Goal: Transaction & Acquisition: Purchase product/service

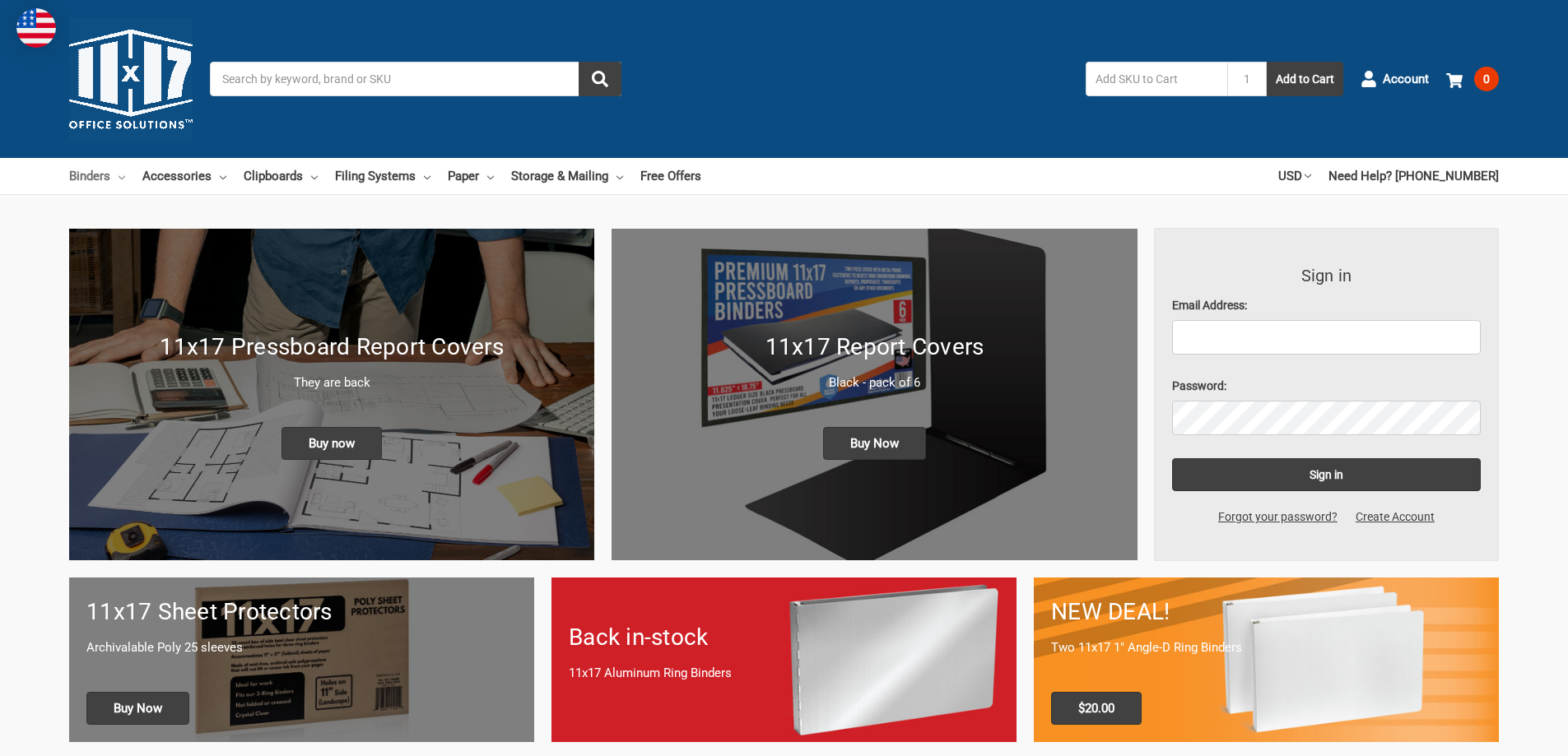
click at [107, 173] on link "Binders" at bounding box center [97, 176] width 56 height 36
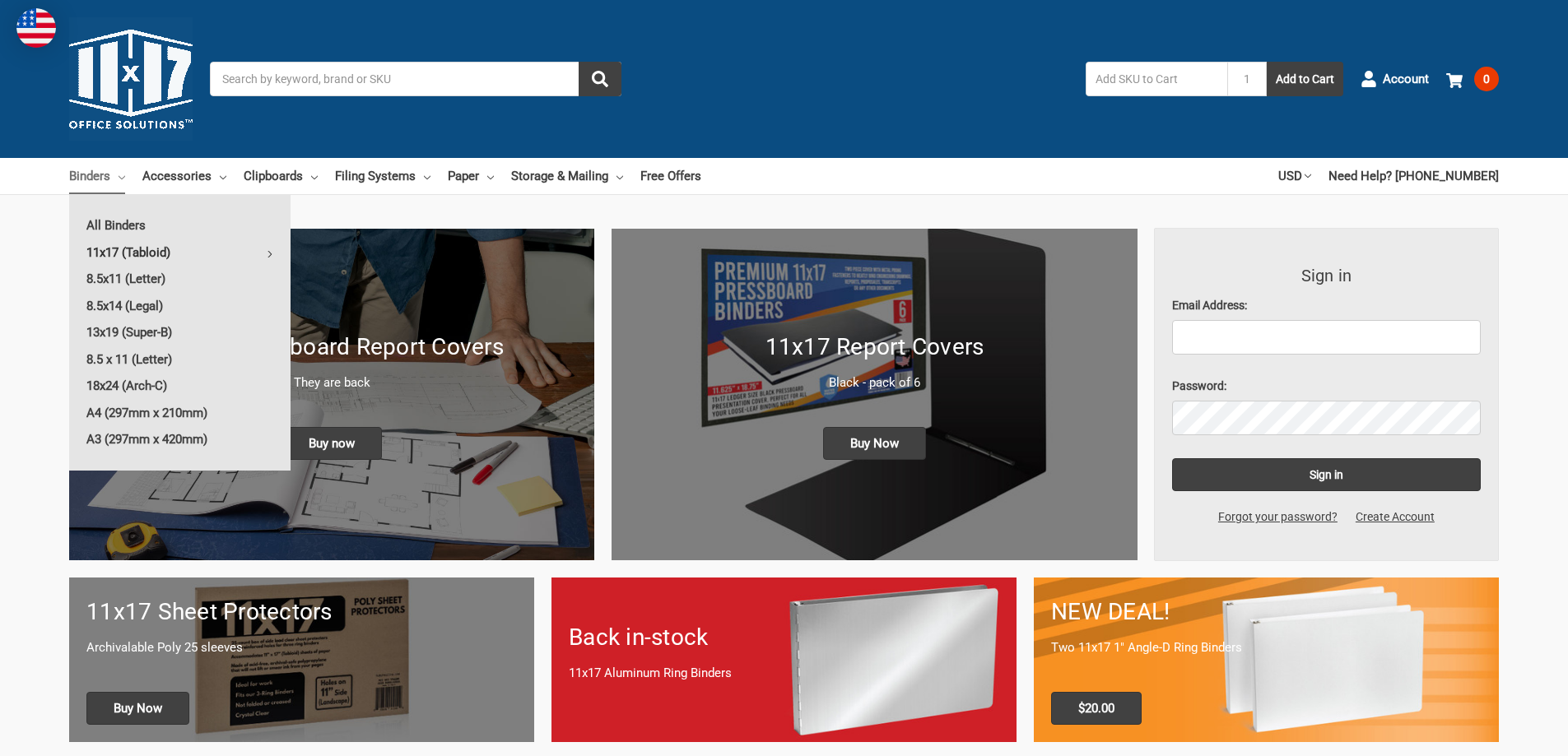
click at [158, 252] on link "11x17 (Tabloid)" at bounding box center [179, 252] width 221 height 26
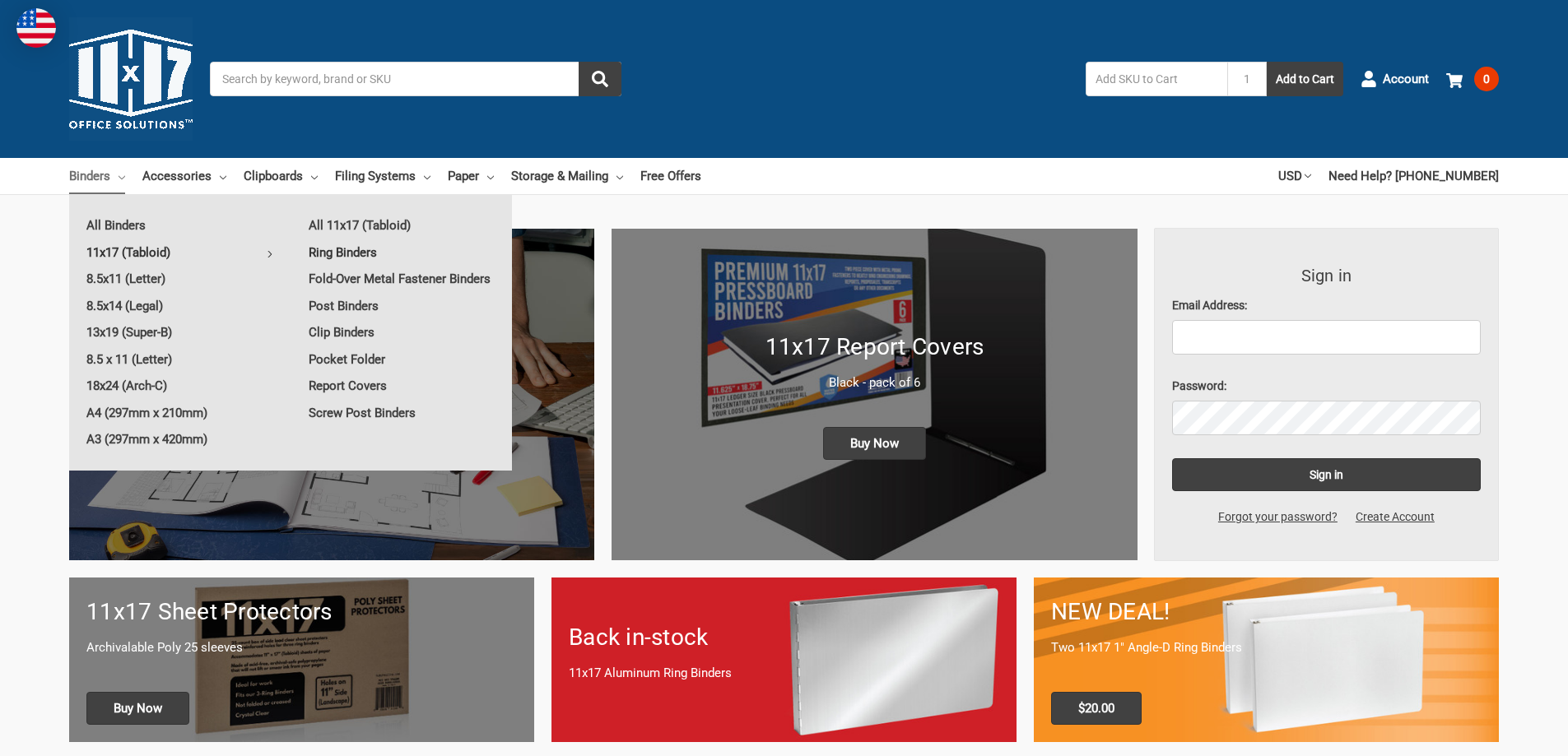
click at [343, 259] on link "Ring Binders" at bounding box center [402, 252] width 220 height 26
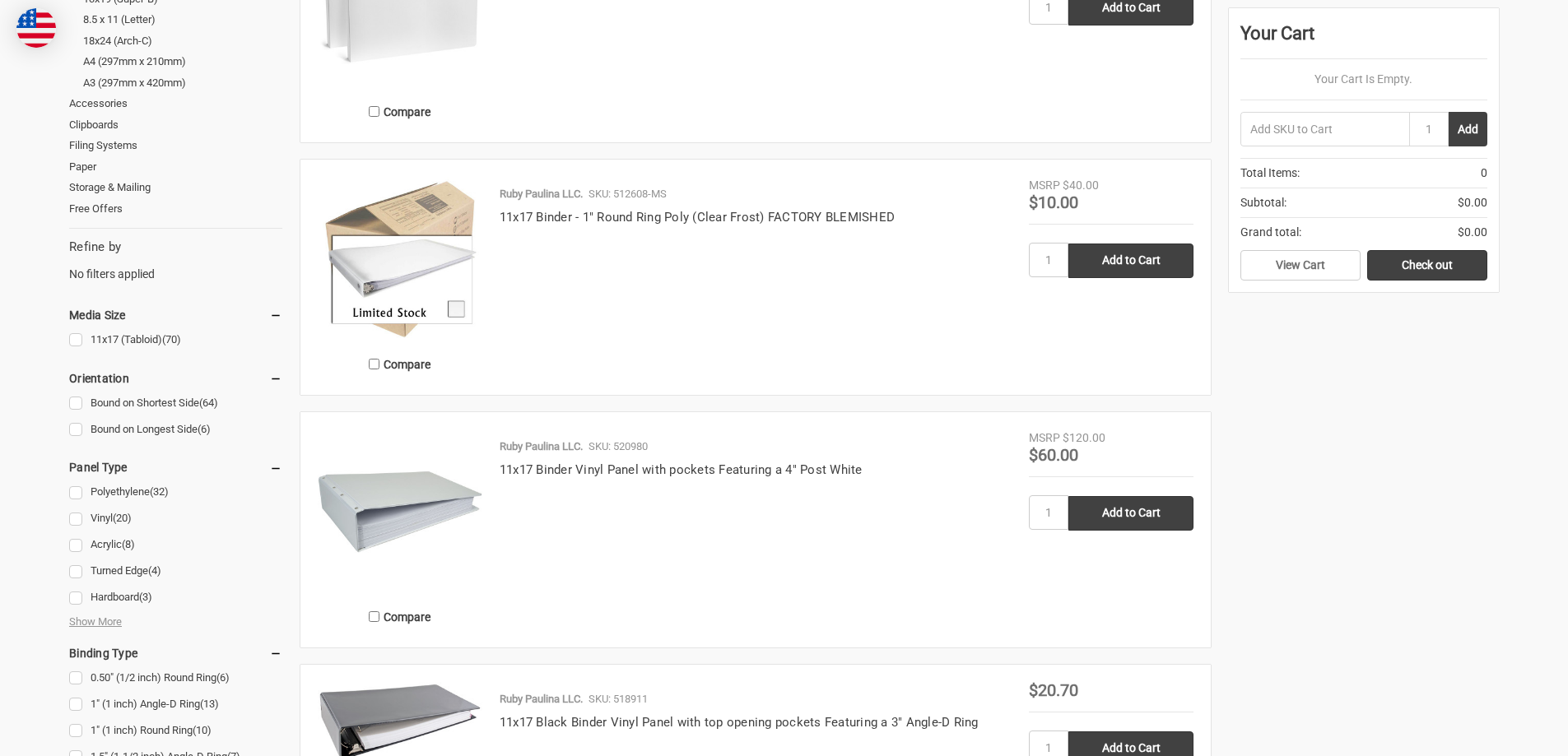
scroll to position [494, 0]
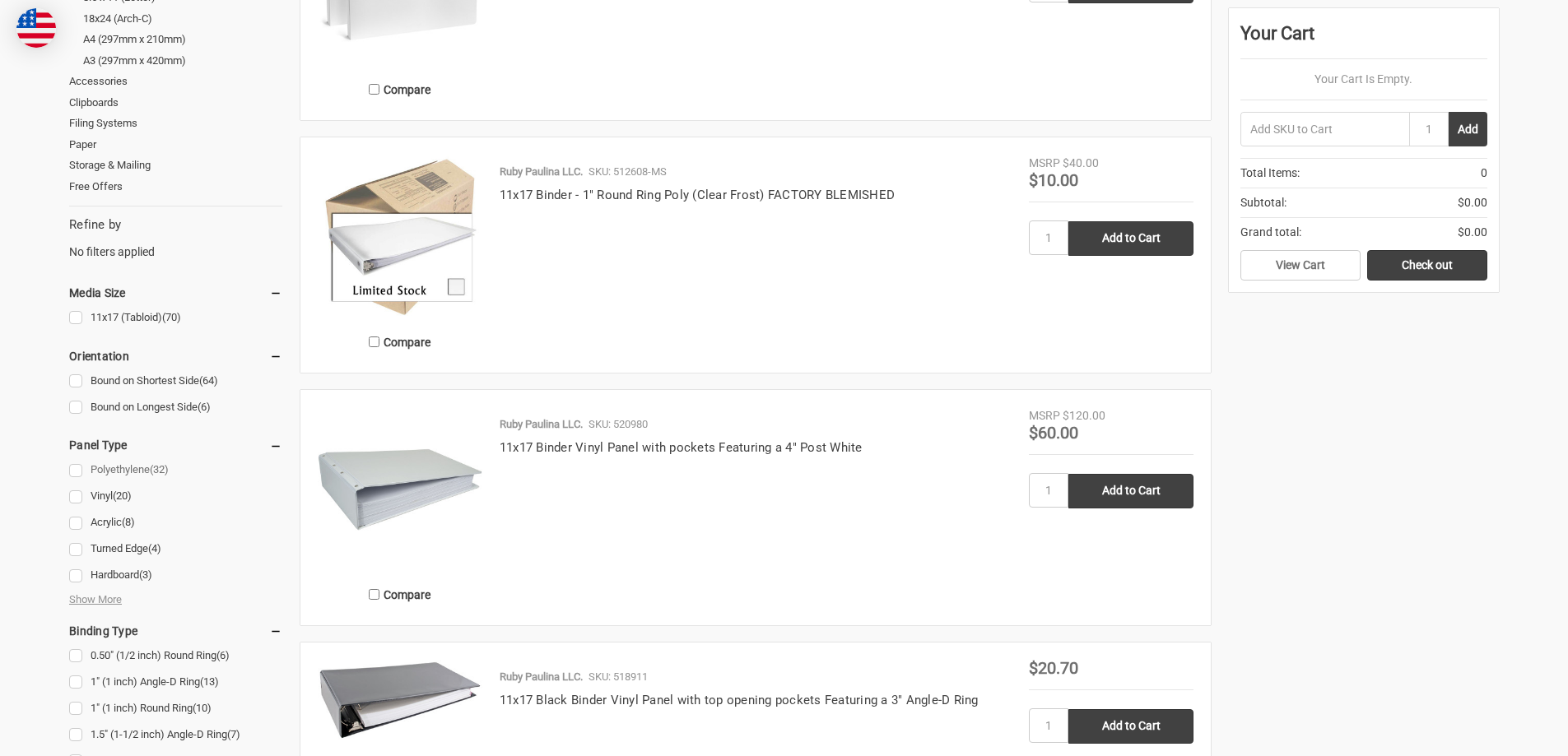
click at [77, 469] on link "Polyethylene (32)" at bounding box center [176, 470] width 213 height 22
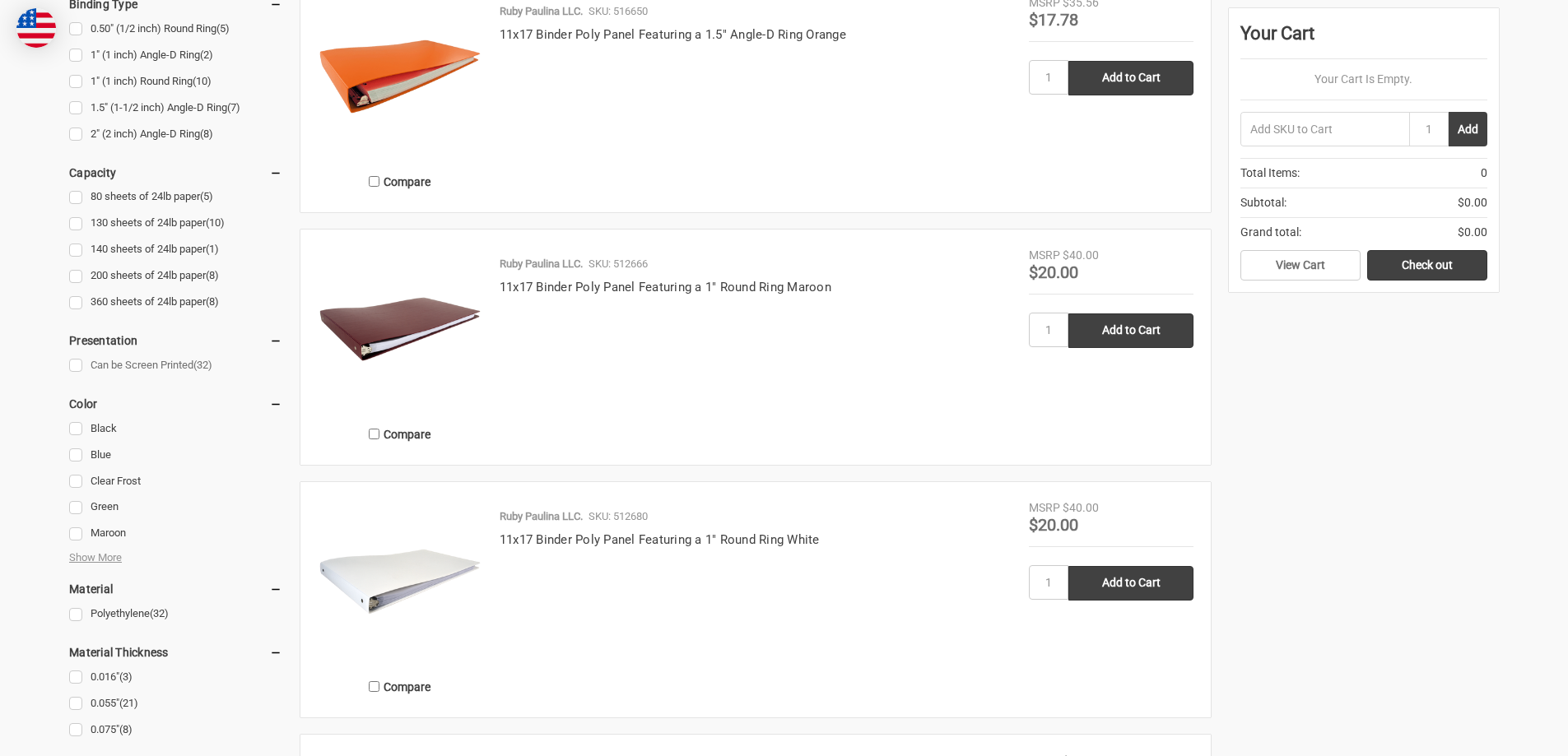
scroll to position [1152, 0]
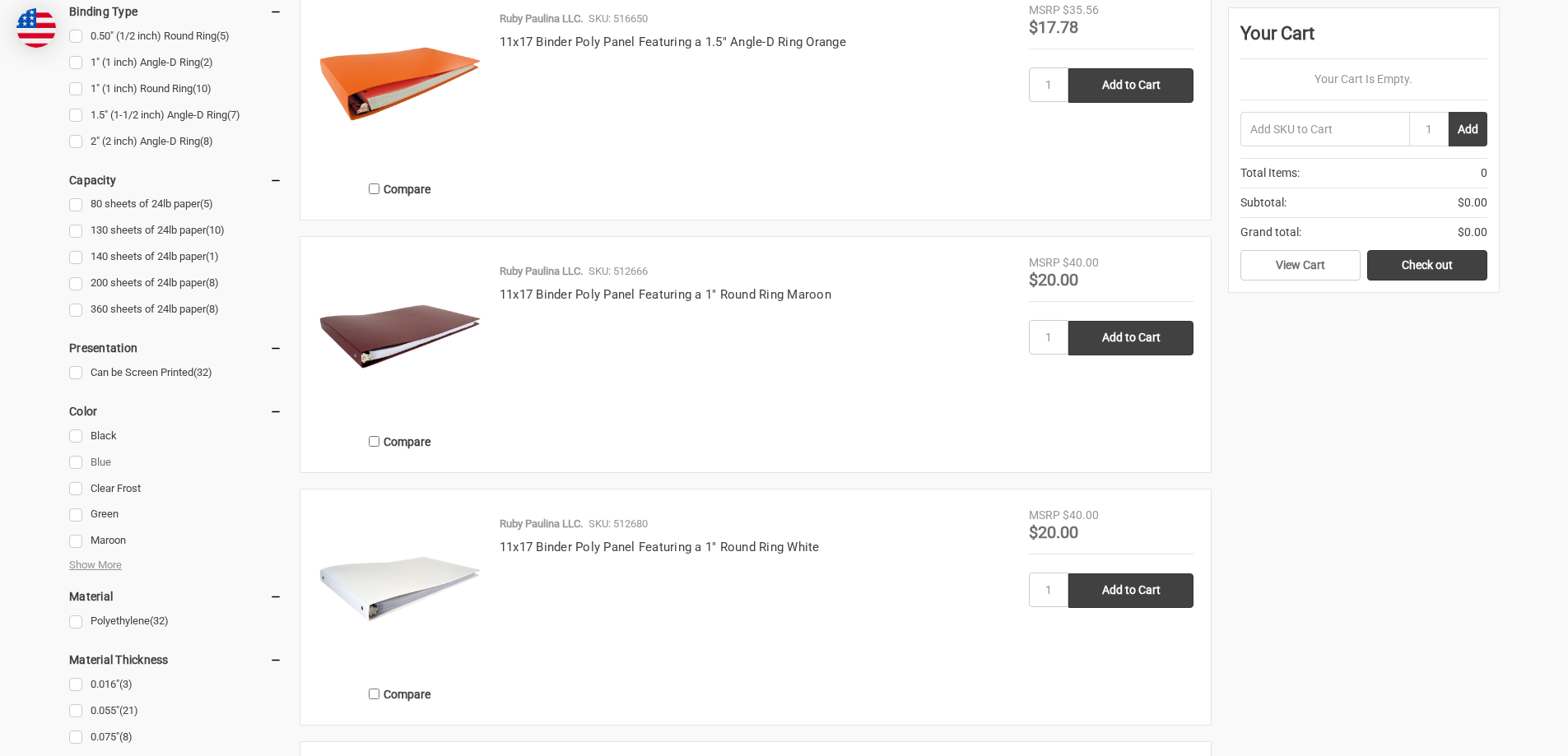
click at [77, 465] on link "Blue" at bounding box center [176, 463] width 213 height 22
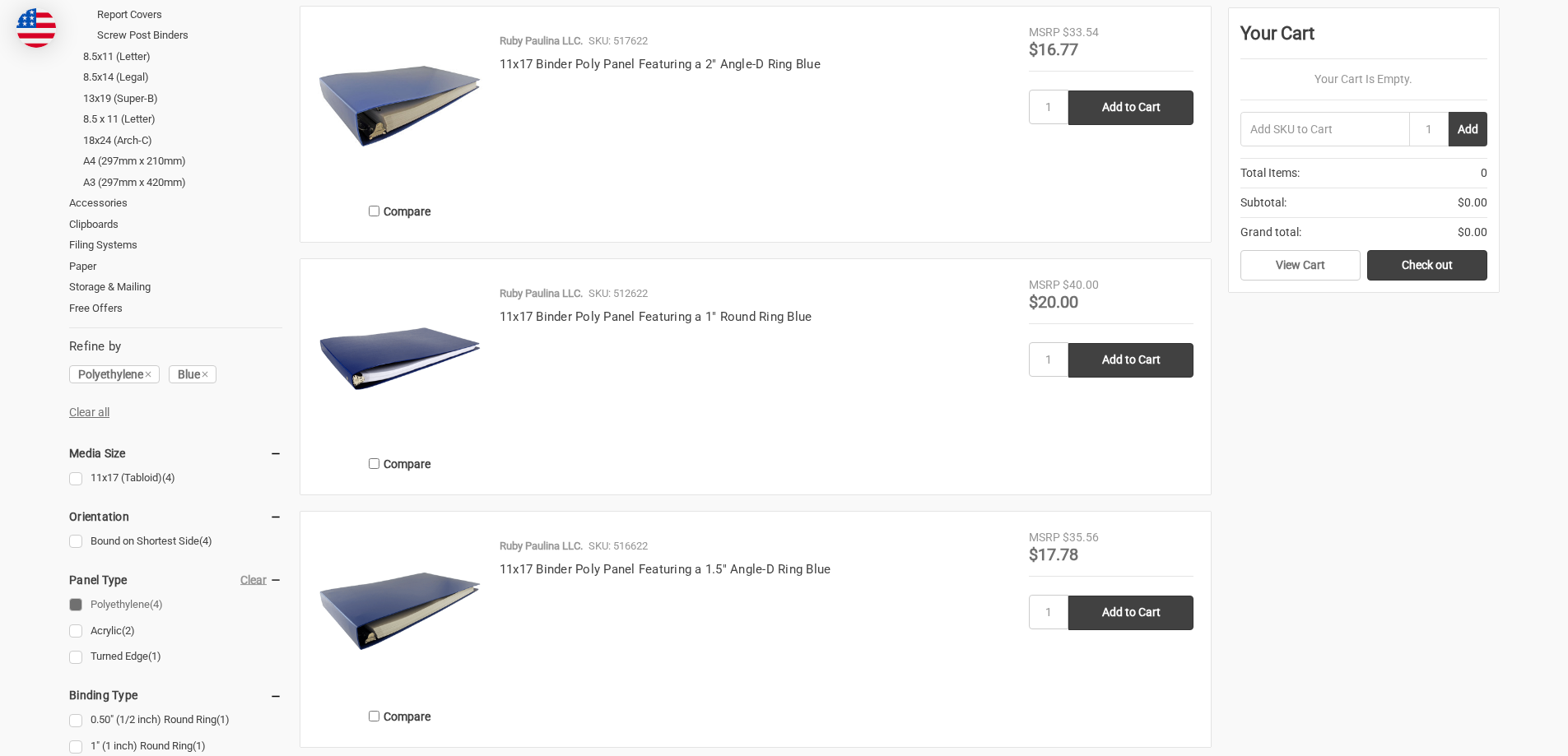
scroll to position [412, 0]
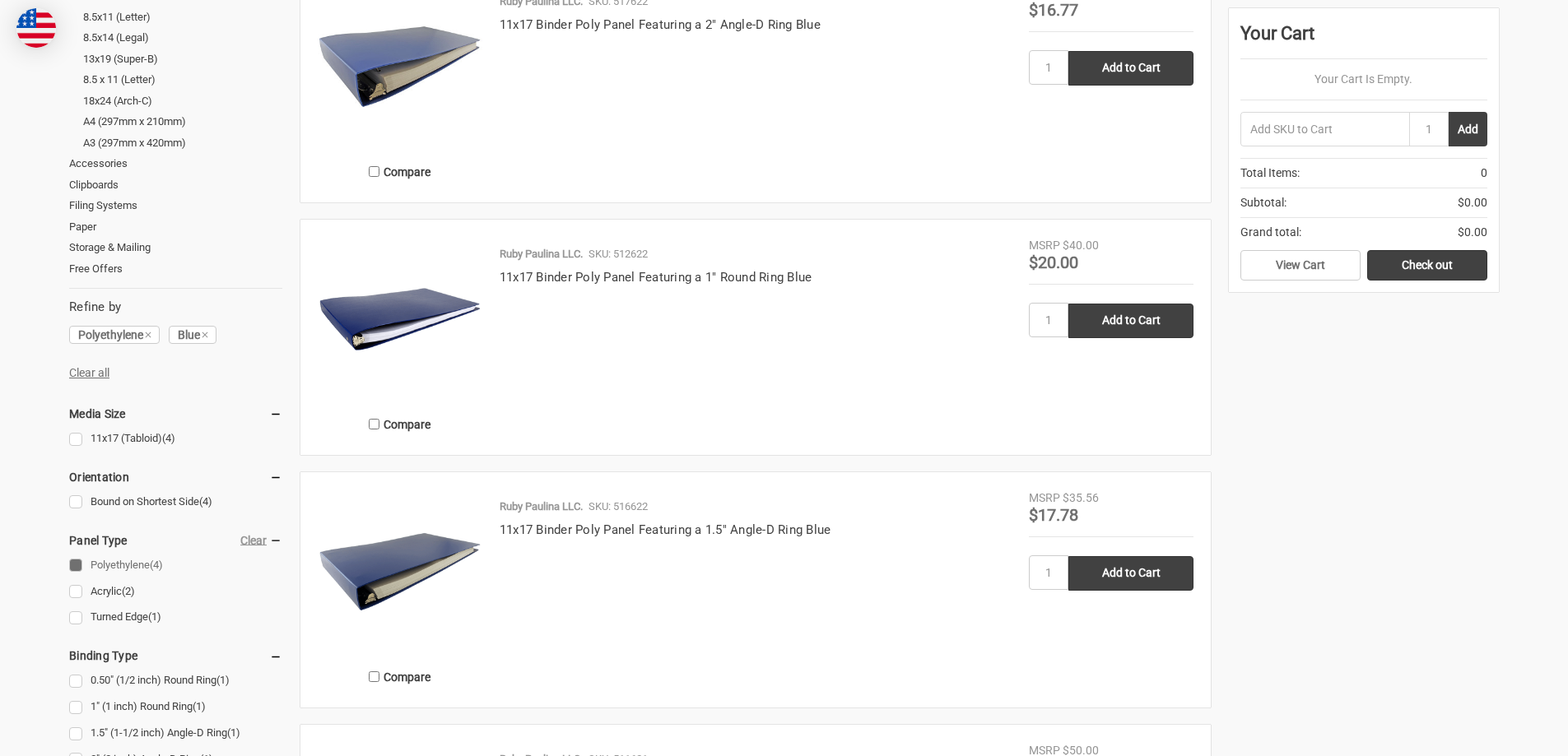
click at [596, 518] on div "Ruby Paulina LLC. SKU: 516622" at bounding box center [756, 510] width 512 height 22
click at [603, 526] on link "11x17 Binder Poly Panel Featuring a 1.5" Angle-D Ring Blue" at bounding box center [666, 530] width 332 height 15
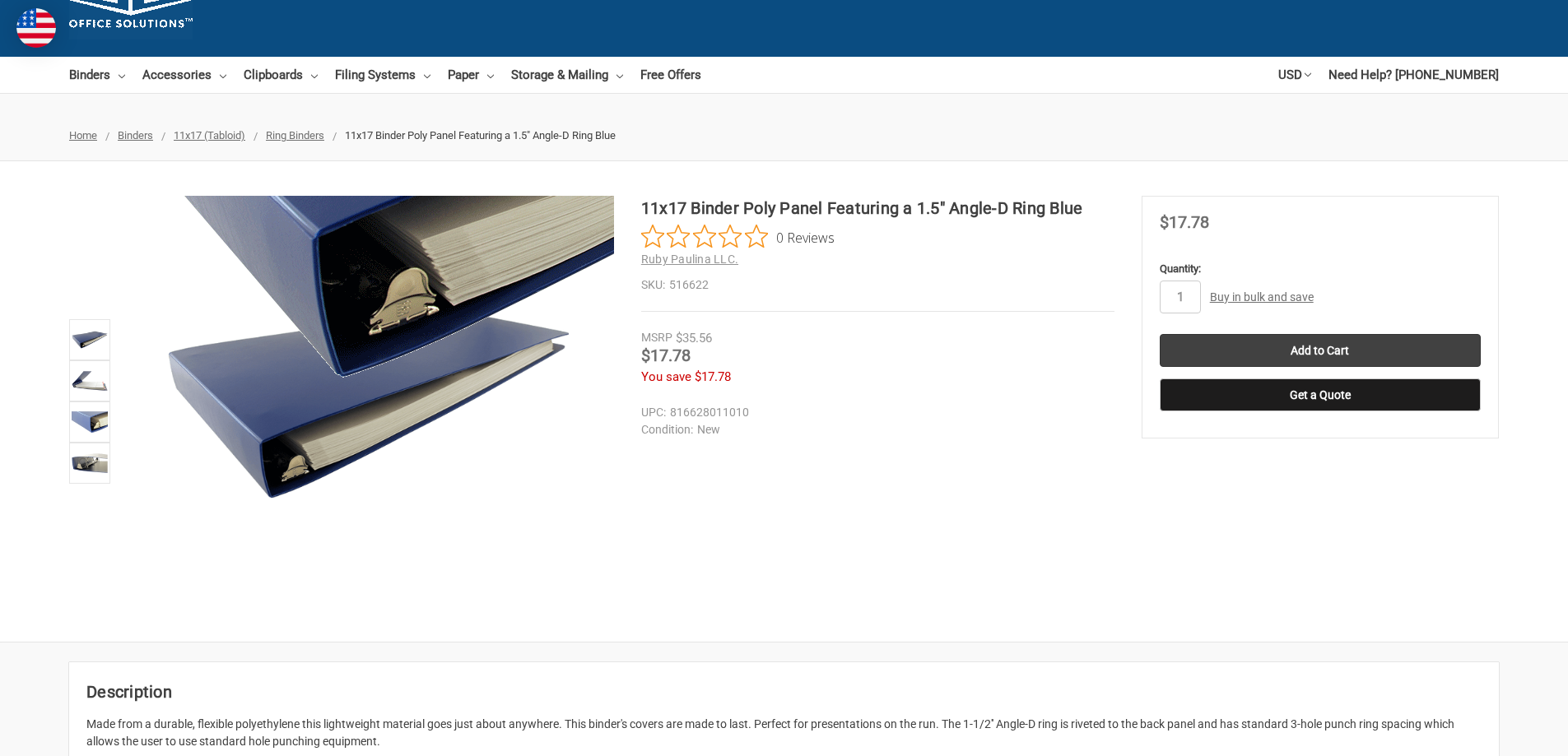
scroll to position [82, 0]
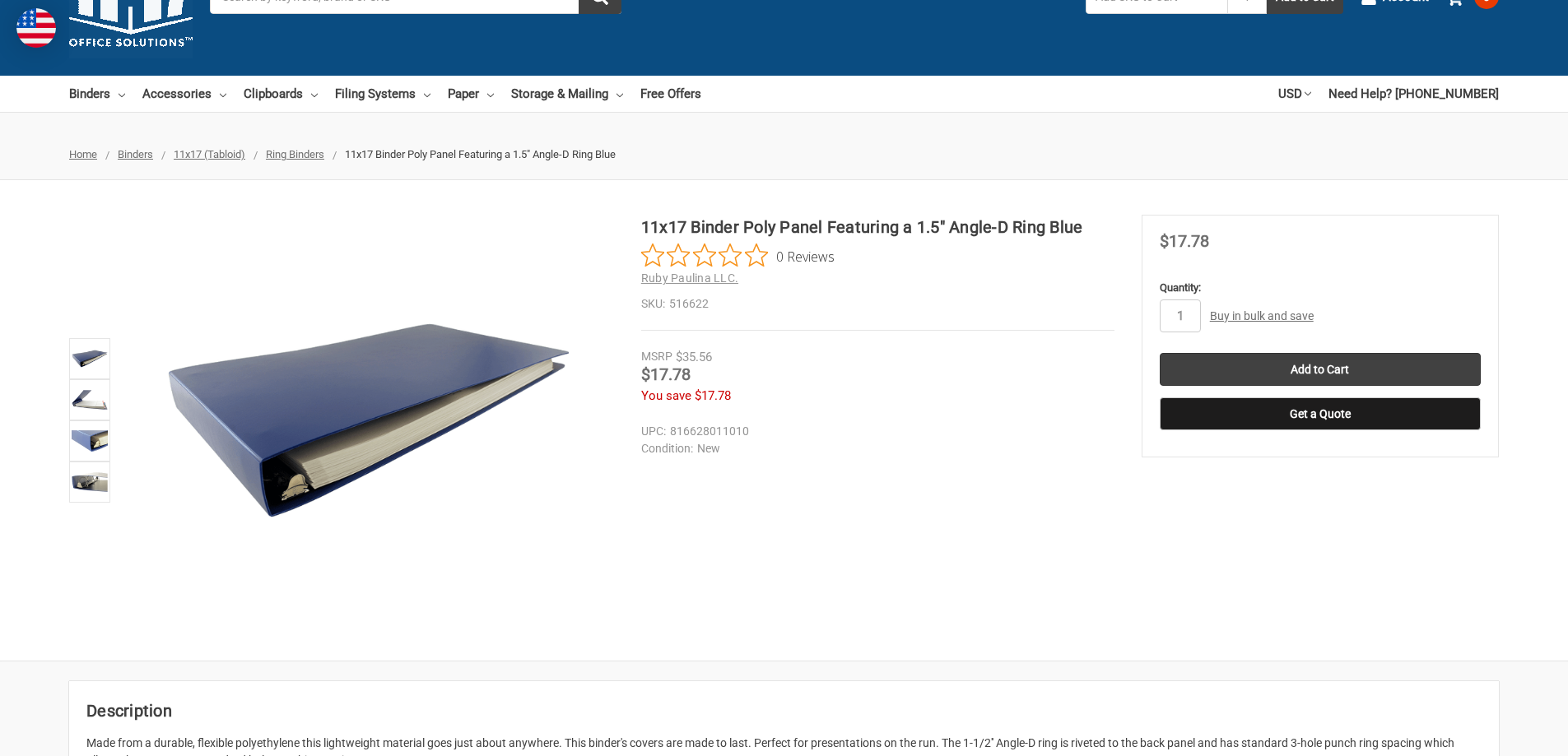
click at [1275, 316] on link "Buy in bulk and save" at bounding box center [1262, 316] width 104 height 13
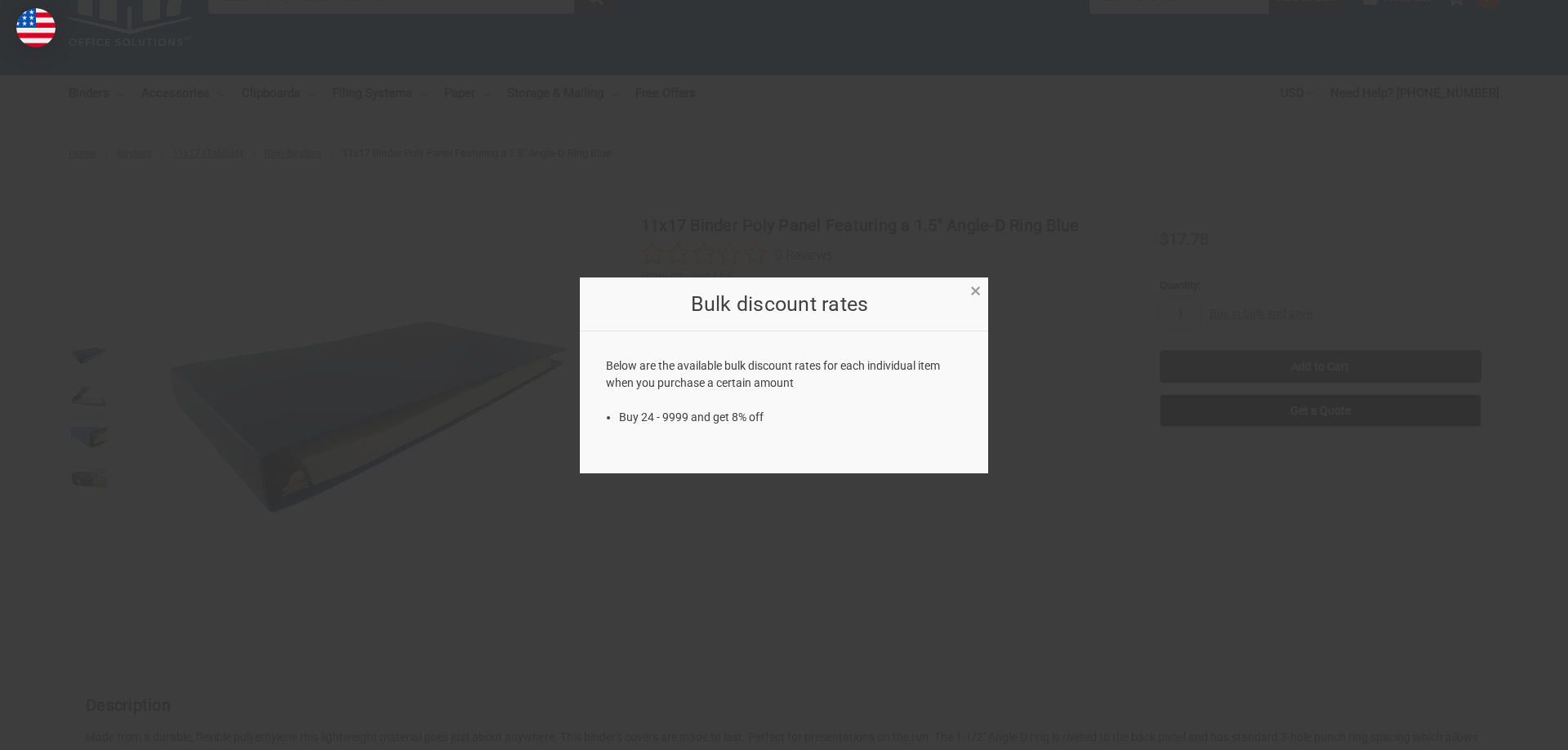
click at [979, 291] on span "×" at bounding box center [976, 291] width 11 height 23
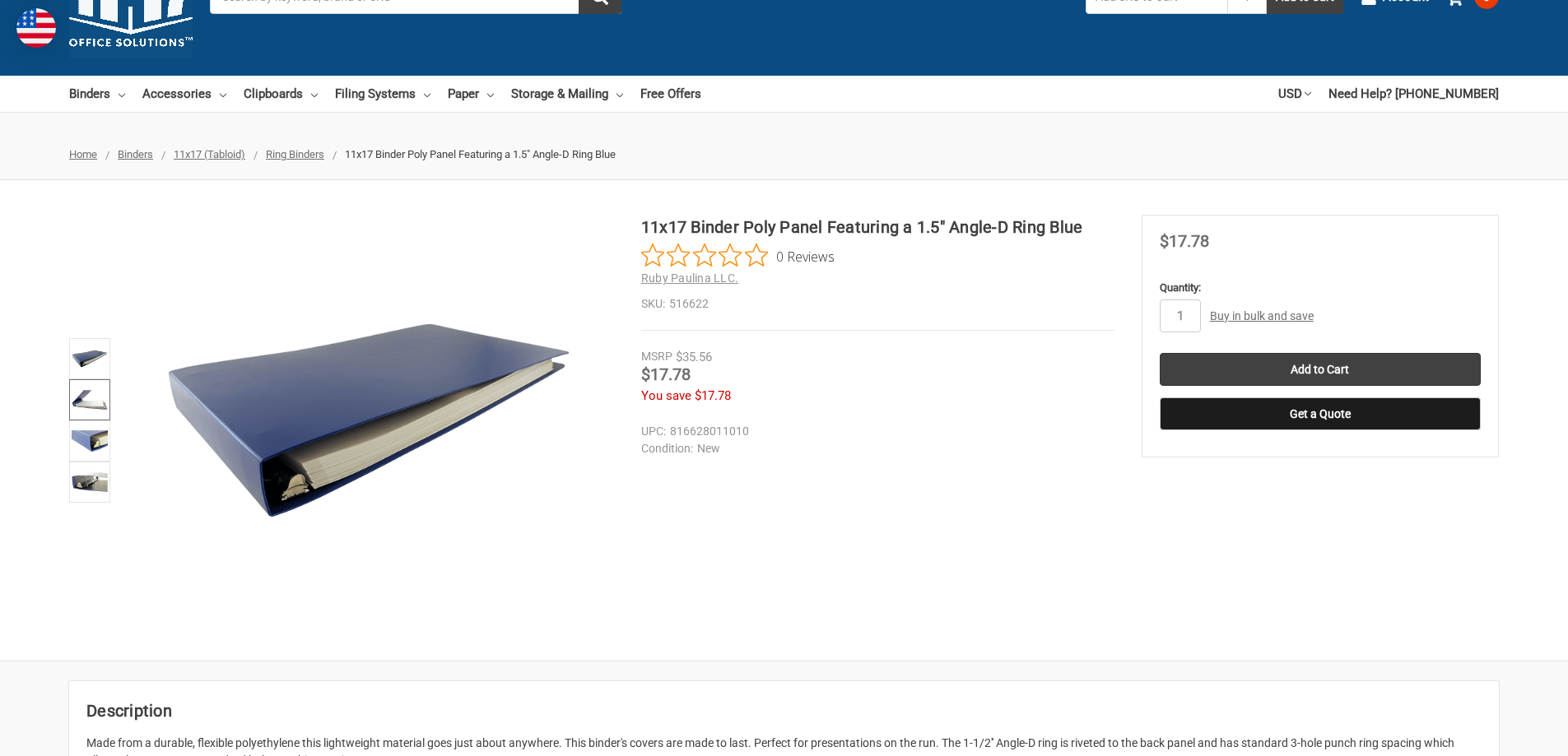
click at [88, 399] on img at bounding box center [90, 400] width 36 height 36
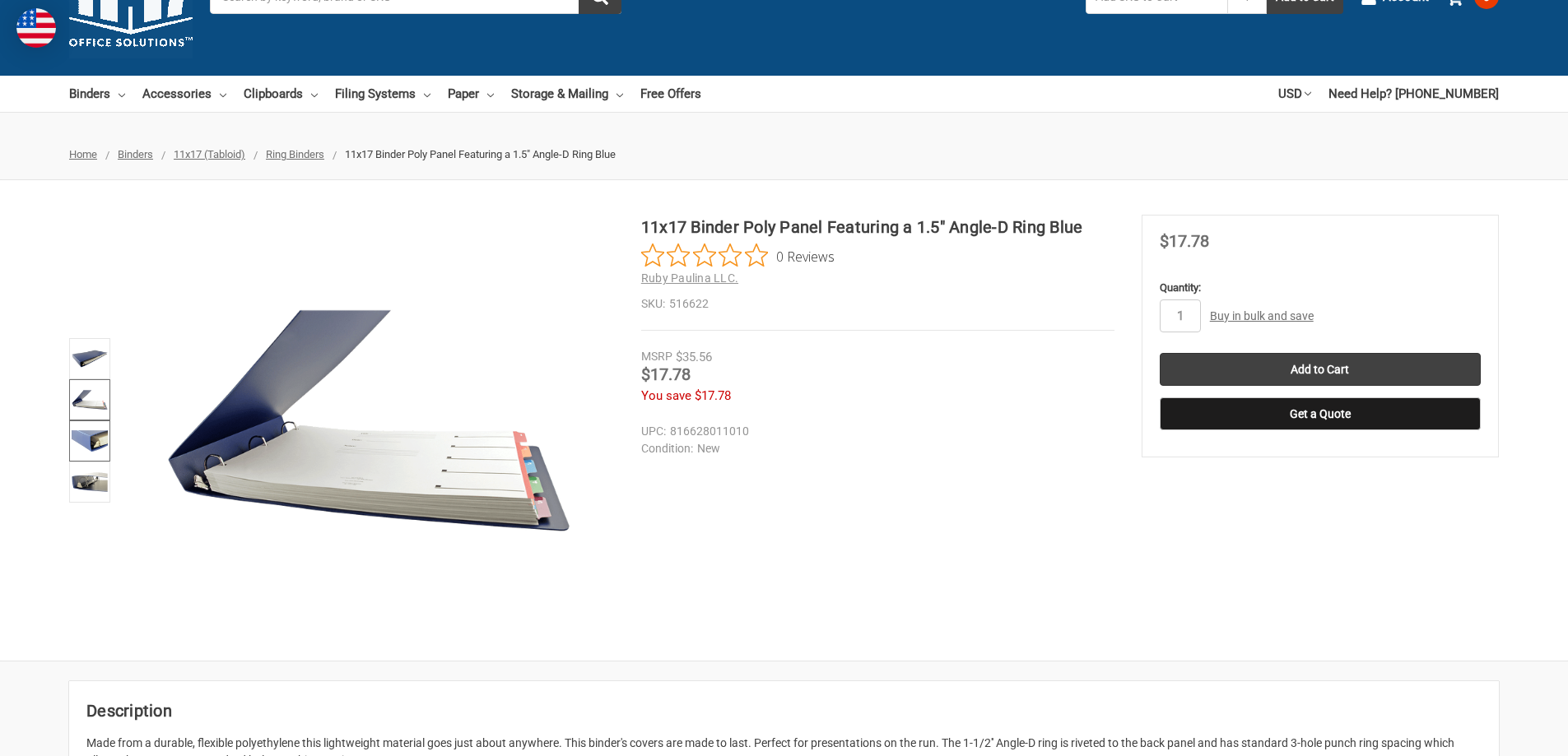
click at [90, 438] on img at bounding box center [90, 441] width 36 height 36
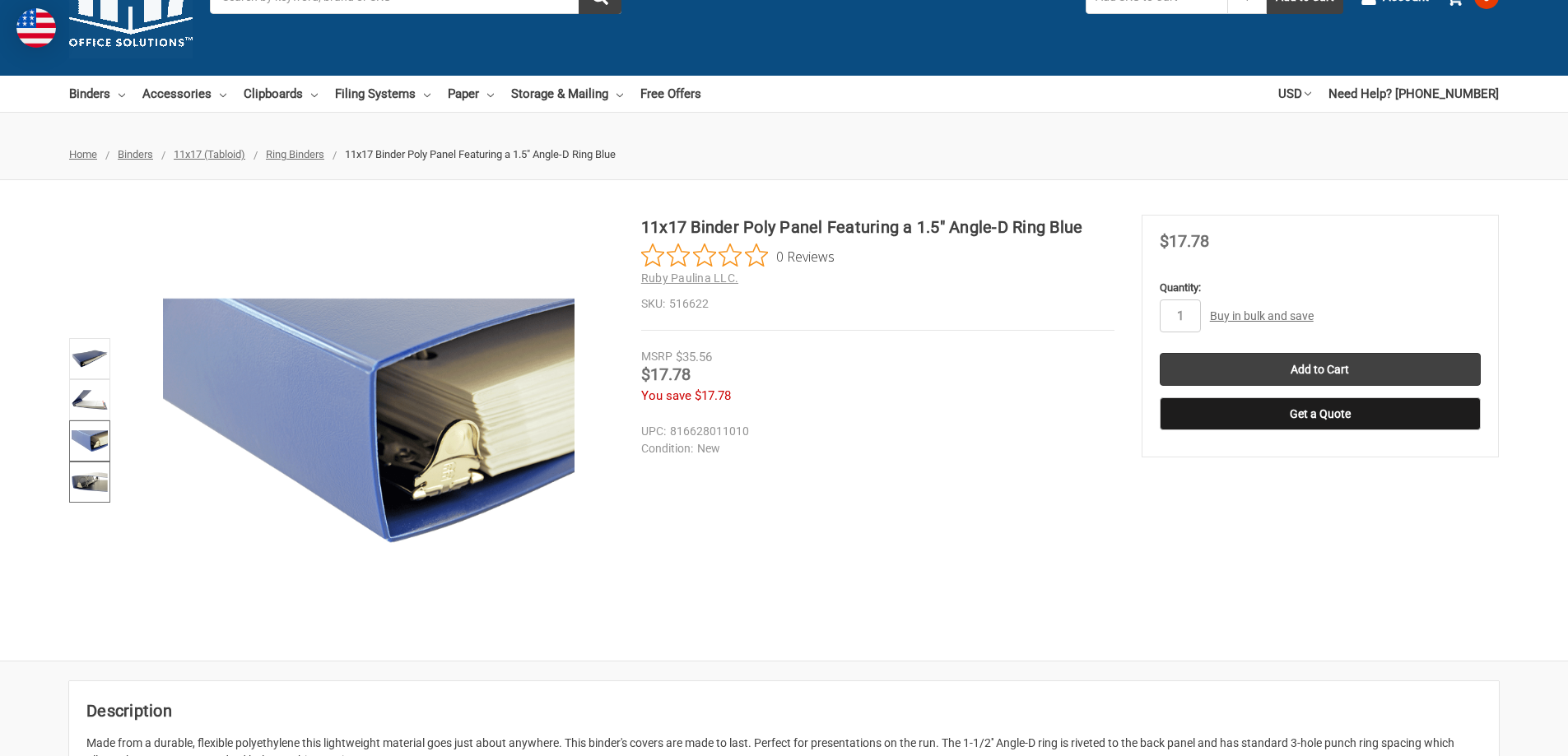
click at [95, 485] on img at bounding box center [90, 483] width 36 height 36
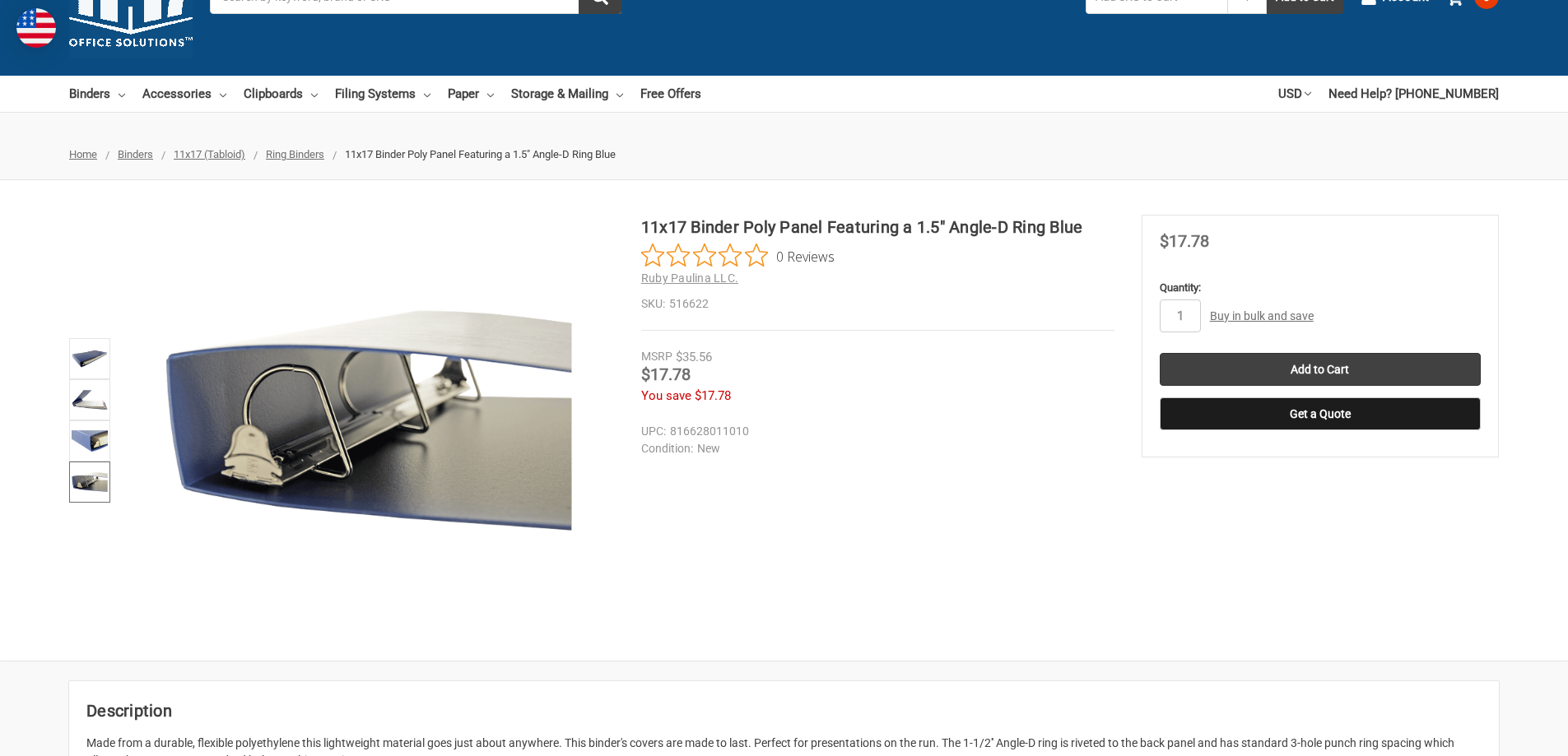
click at [695, 305] on dd "516622" at bounding box center [878, 303] width 474 height 17
copy dd "516622"
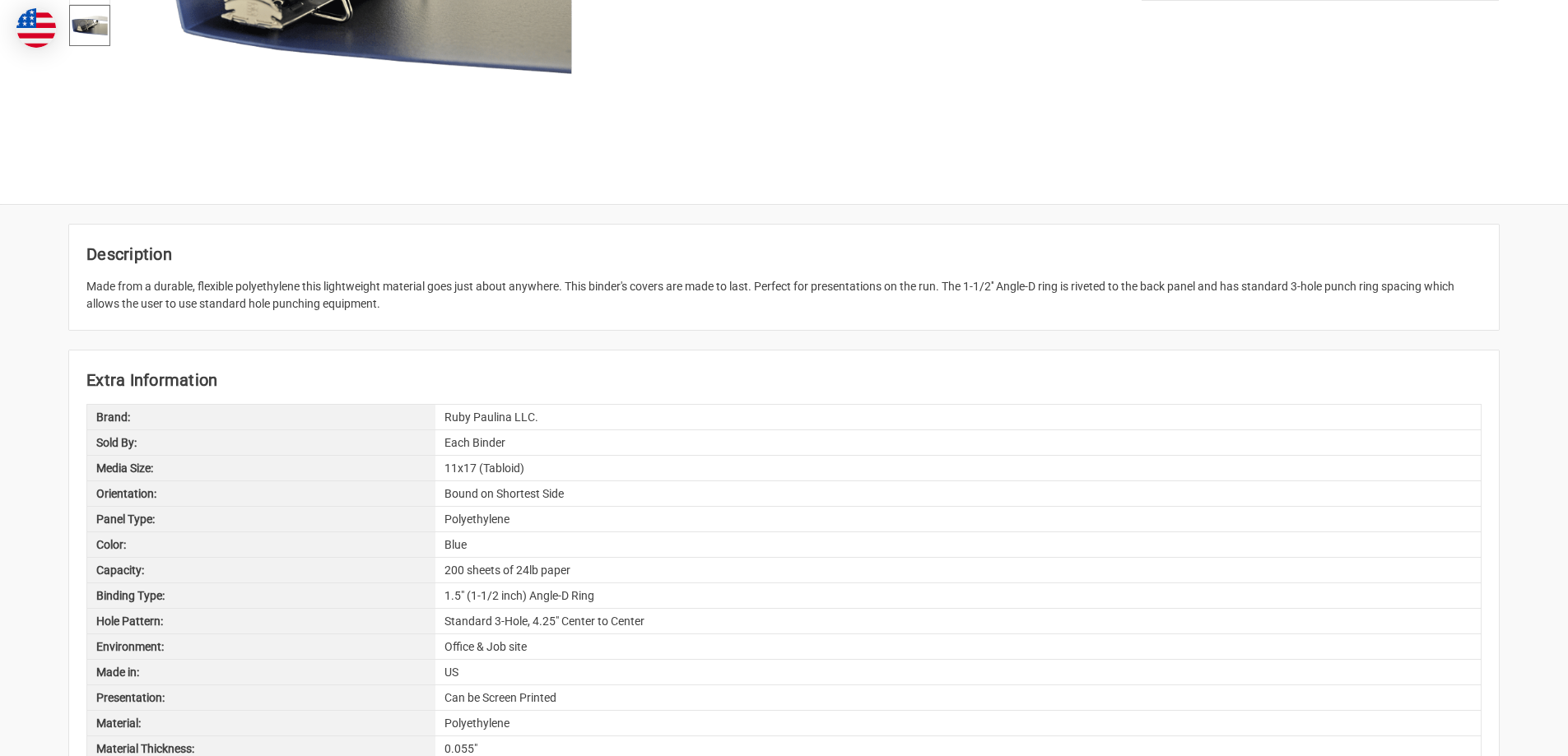
scroll to position [577, 0]
